Goal: Use online tool/utility: Utilize a website feature to perform a specific function

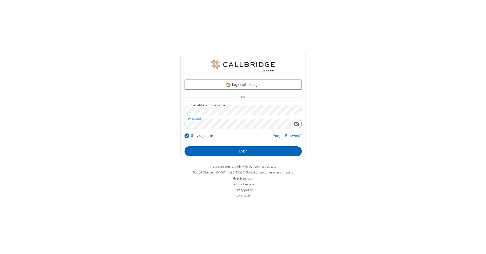
click at [243, 151] on button "Login" at bounding box center [243, 151] width 117 height 10
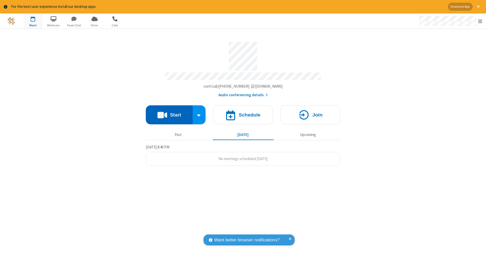
click at [169, 112] on button "Start" at bounding box center [169, 114] width 47 height 19
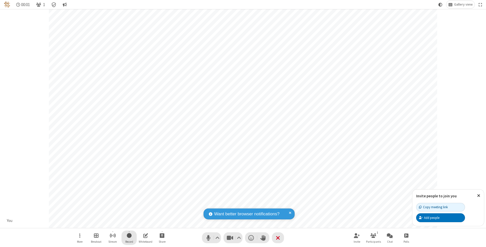
click at [129, 237] on span "Start recording" at bounding box center [129, 235] width 5 height 6
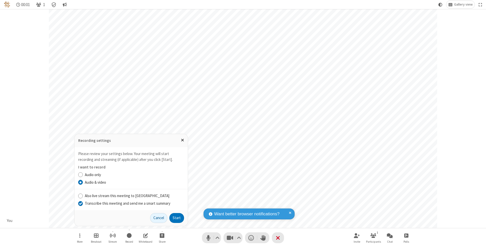
click at [80, 203] on input "Transcribe this meeting and send me a smart summary" at bounding box center [80, 203] width 5 height 5
click at [177, 218] on button "Start" at bounding box center [176, 218] width 15 height 10
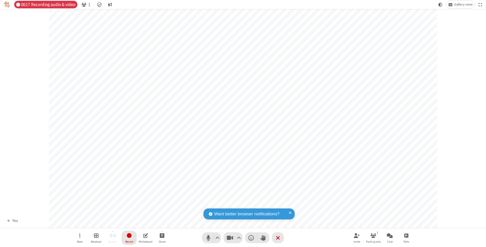
click at [129, 237] on span "Stop recording" at bounding box center [129, 235] width 6 height 6
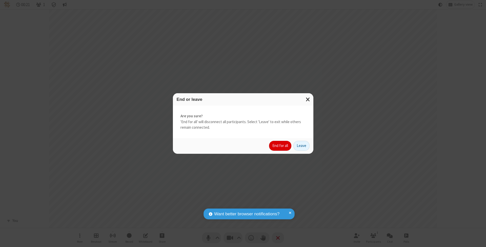
click at [281, 145] on button "End for all" at bounding box center [280, 146] width 22 height 10
